Goal: Find specific page/section: Locate item on page

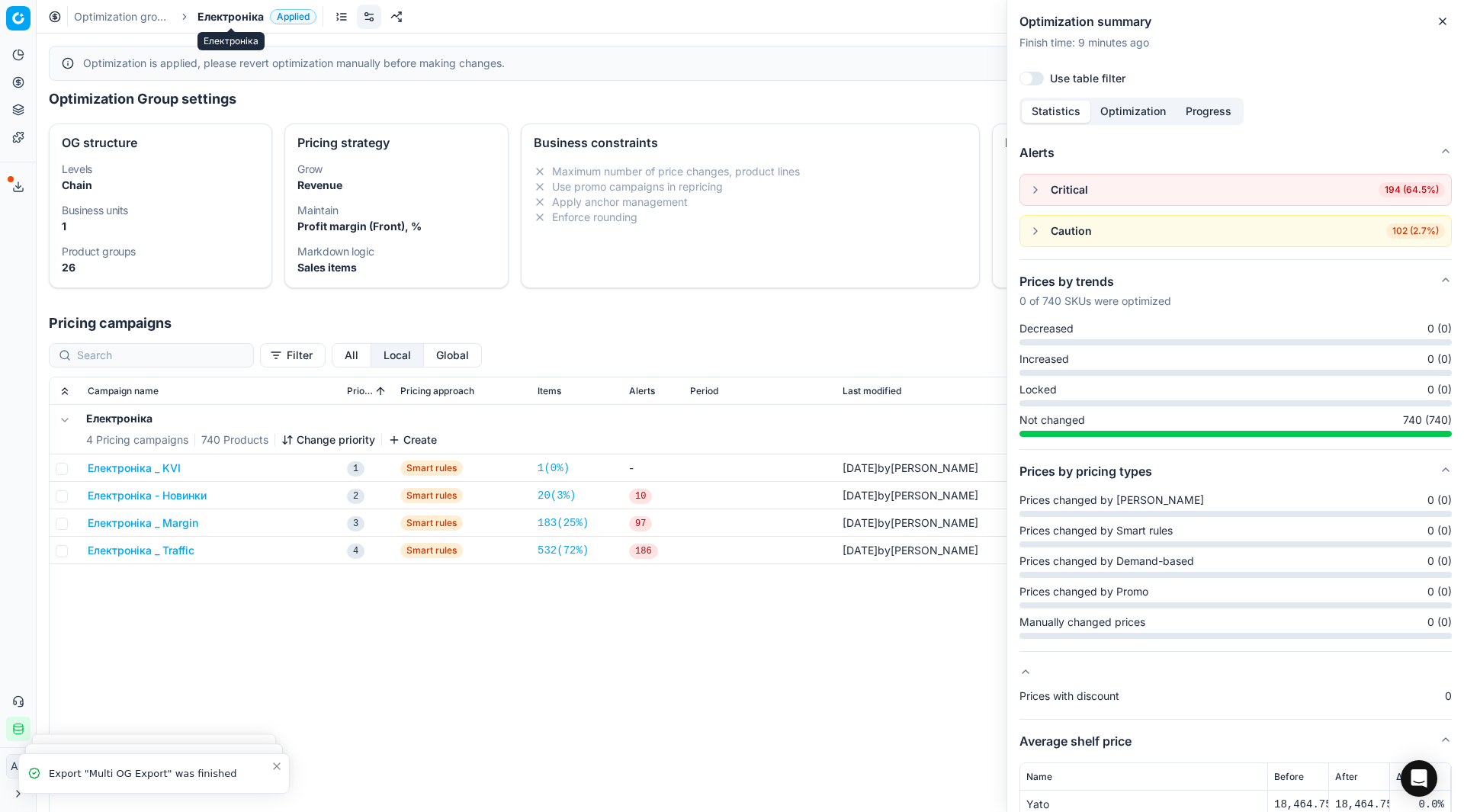
click at [234, 16] on span "Електроніка" at bounding box center [230, 16] width 66 height 16
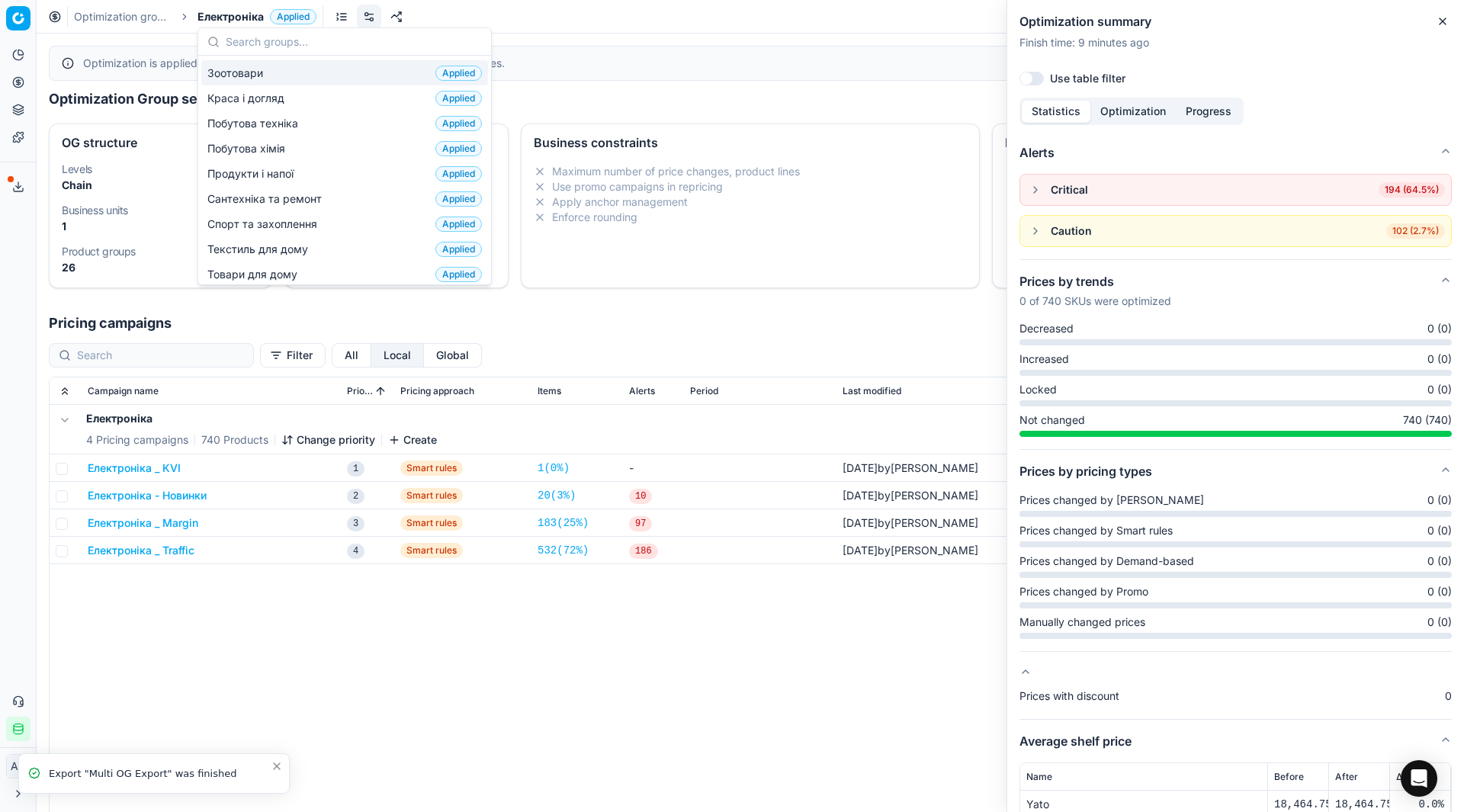
scroll to position [153, 0]
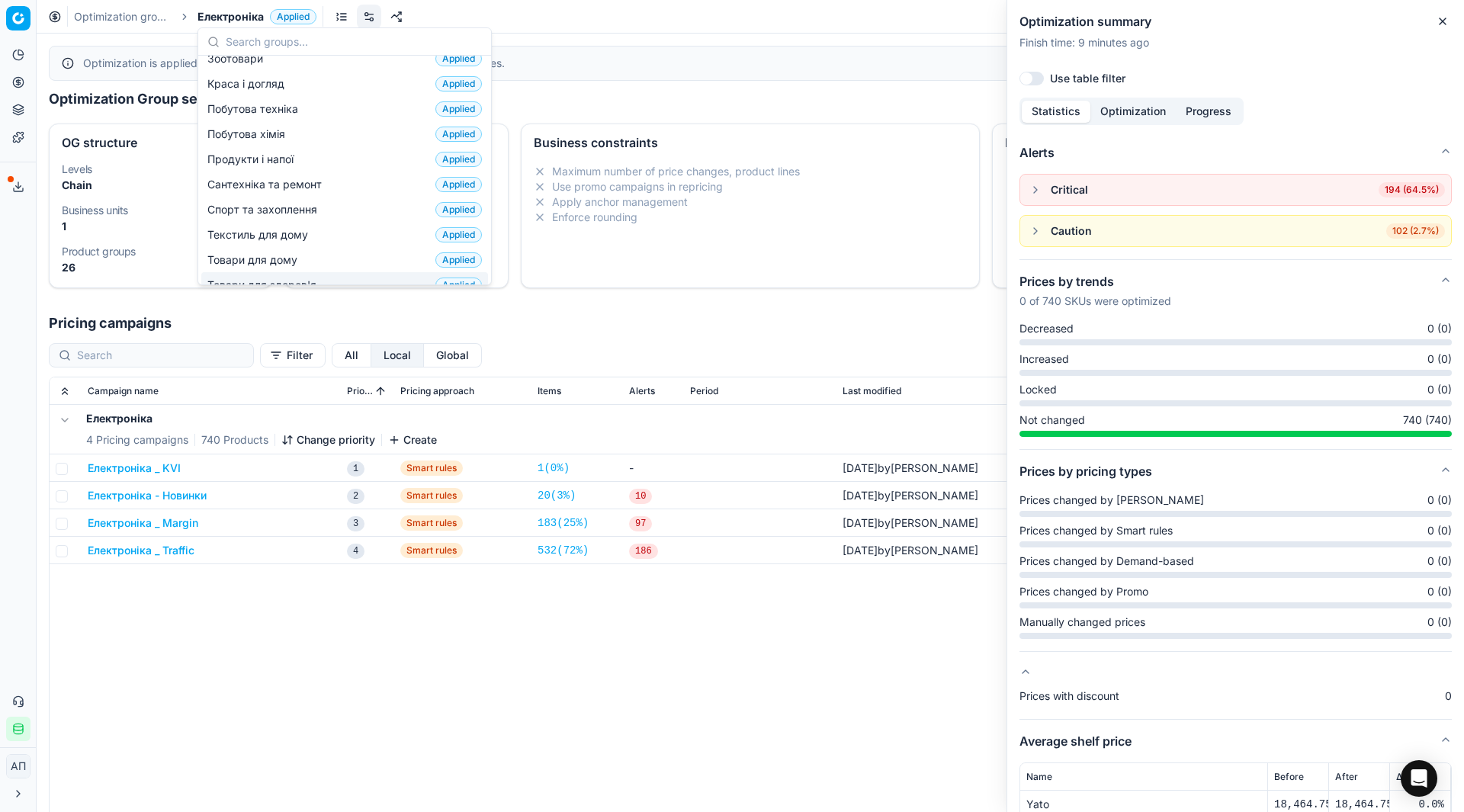
click at [271, 272] on div "Товари для здоров'я Applied" at bounding box center [345, 284] width 287 height 25
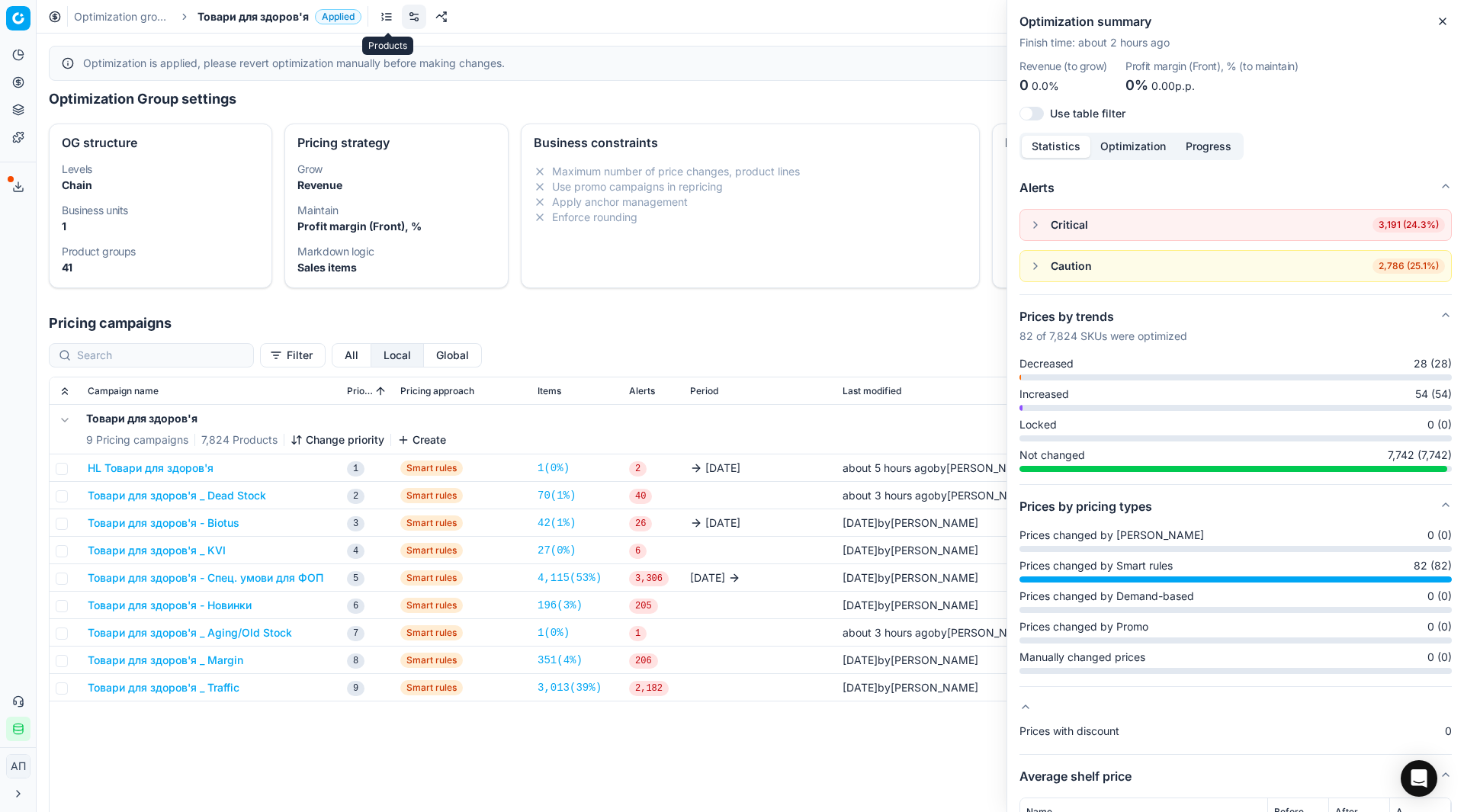
click at [386, 16] on link at bounding box center [386, 17] width 25 height 25
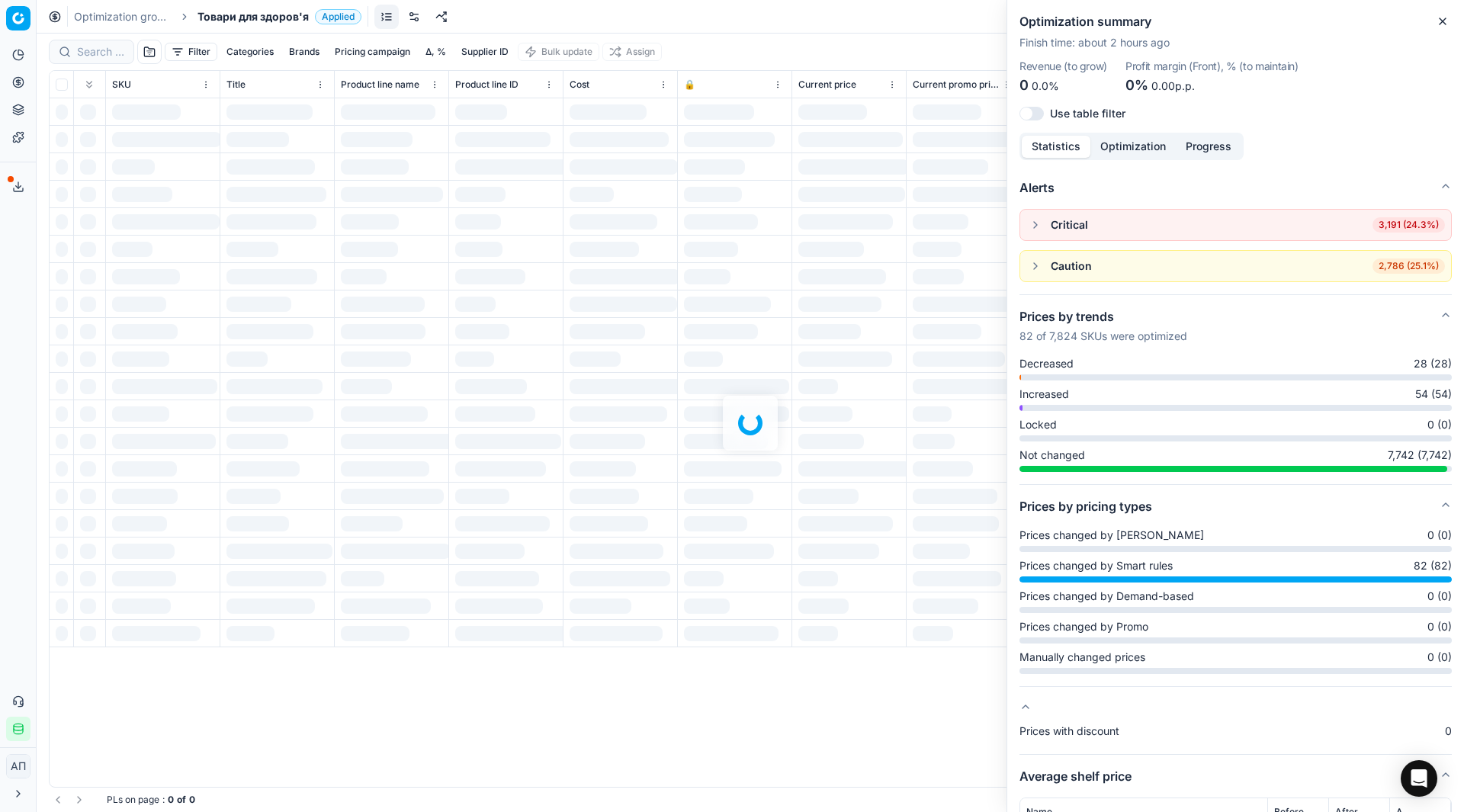
click at [88, 56] on div "Filter Categories Brands Pricing campaign Δ, % Supplier ID Bulk update Assign S…" at bounding box center [750, 422] width 1427 height 778
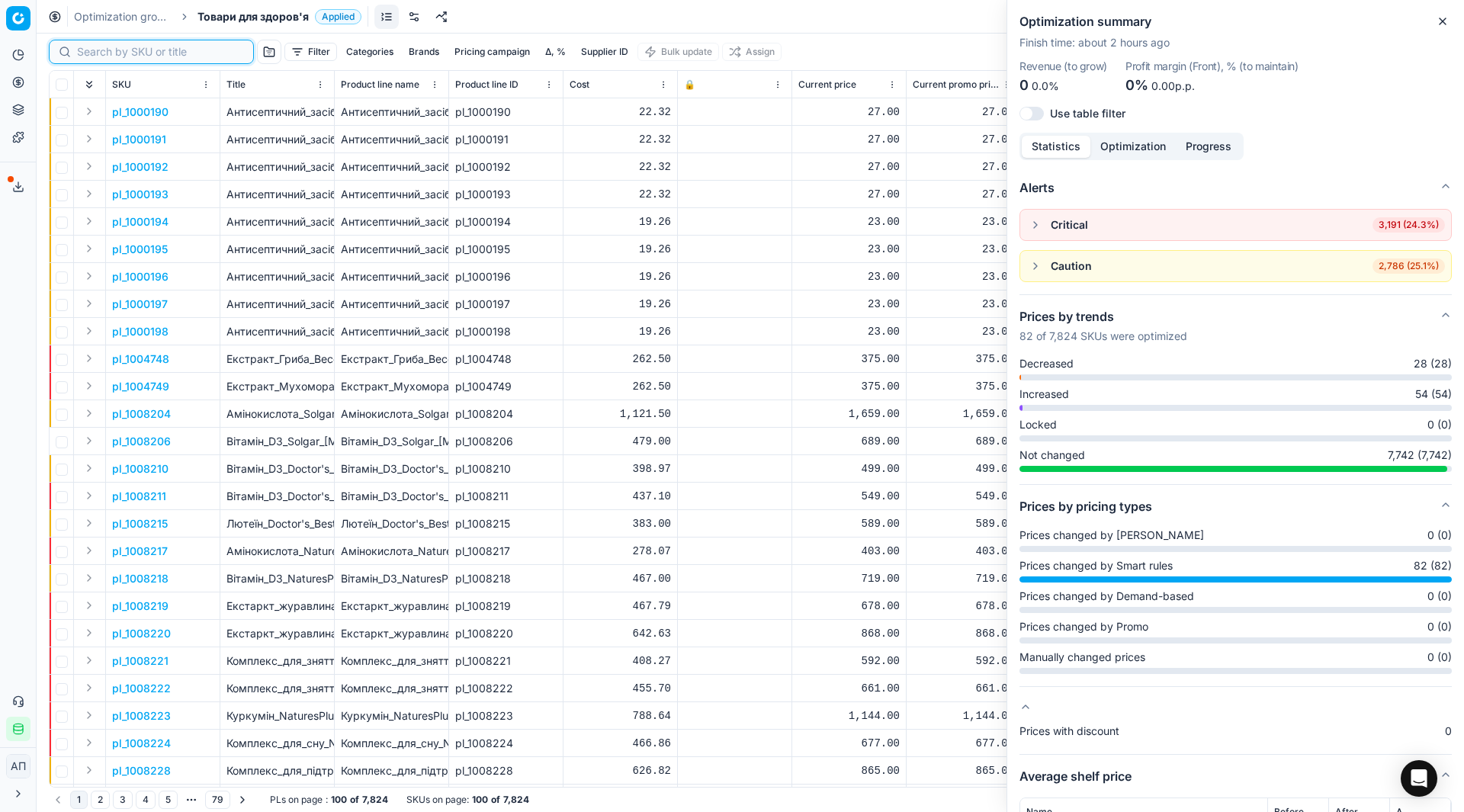
click at [88, 56] on input at bounding box center [160, 52] width 167 height 16
paste input "1306596"
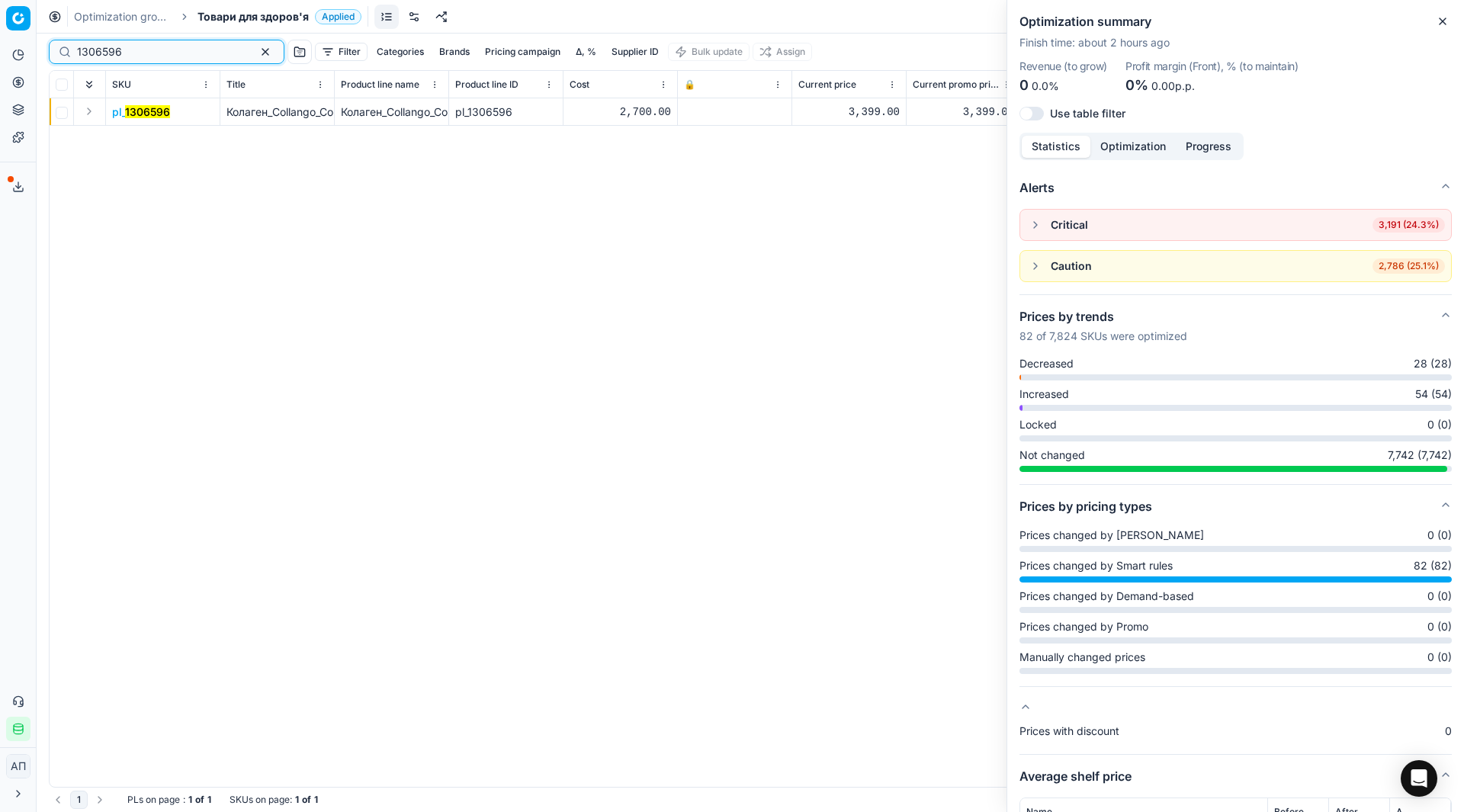
type input "1306596"
click at [142, 118] on span "pl_ 1306596" at bounding box center [141, 112] width 58 height 16
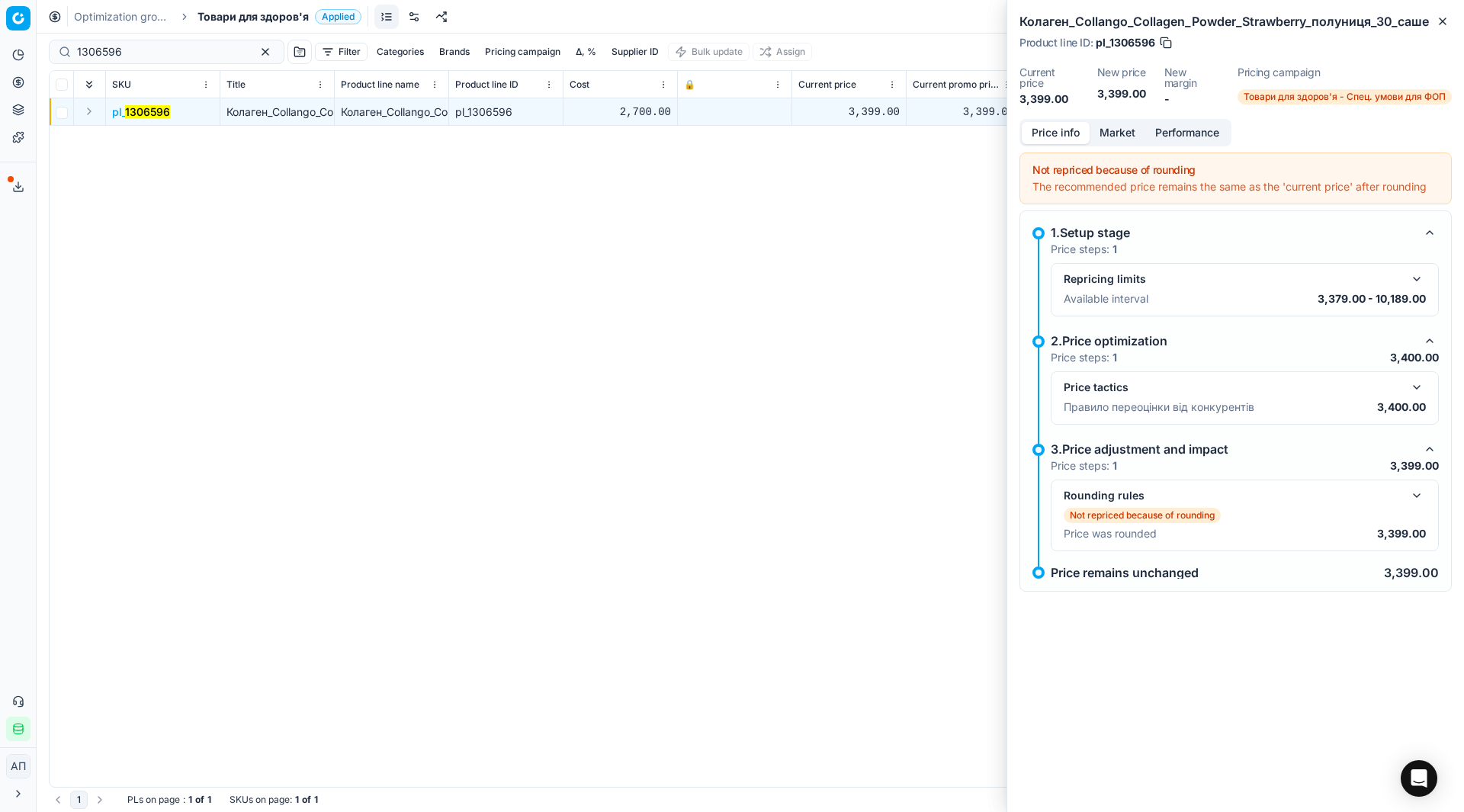
click at [1225, 526] on div "Not repriced because of rounding Price was rounded 3,399.00" at bounding box center [1245, 524] width 362 height 34
click at [1418, 499] on button "button" at bounding box center [1417, 495] width 18 height 18
click at [193, 351] on div "pl_ 1306596 Колаген_Collango_Collagen_Powder_Strawberry_полуниця_30_саше Колаге…" at bounding box center [750, 442] width 1401 height 688
